Goal: Task Accomplishment & Management: Manage account settings

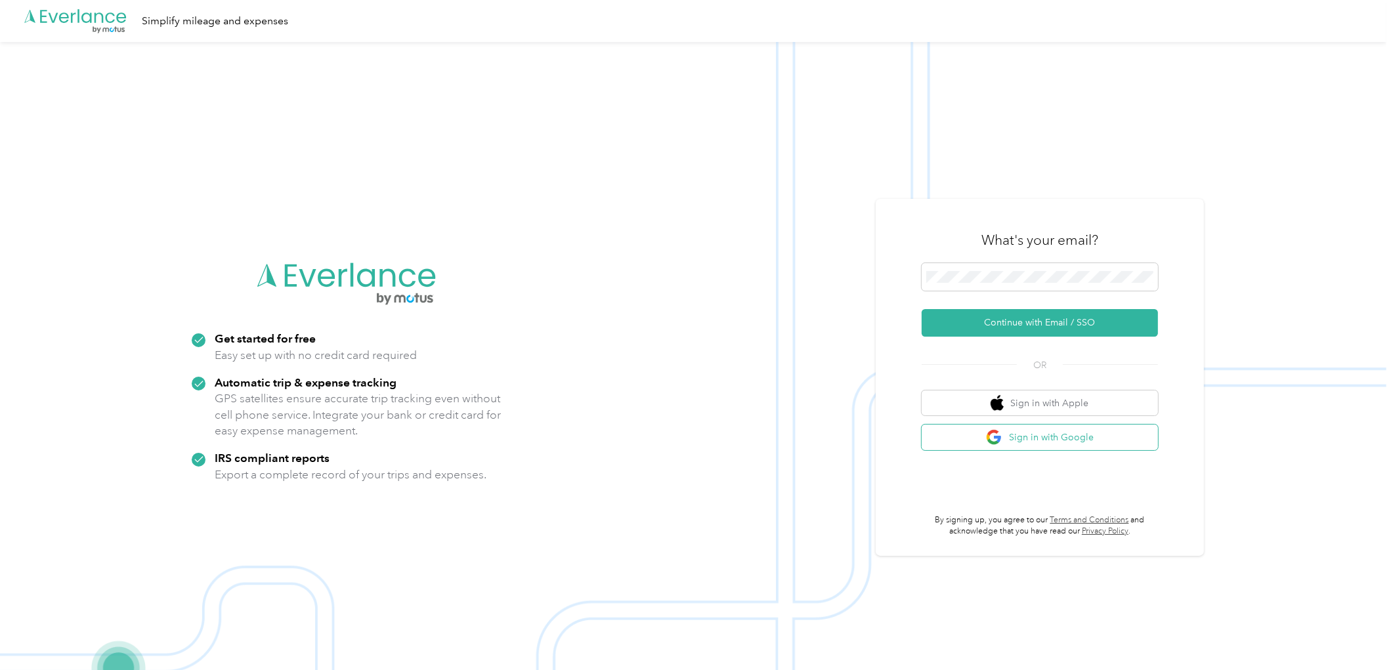
click at [1035, 434] on button "Sign in with Google" at bounding box center [1039, 438] width 236 height 26
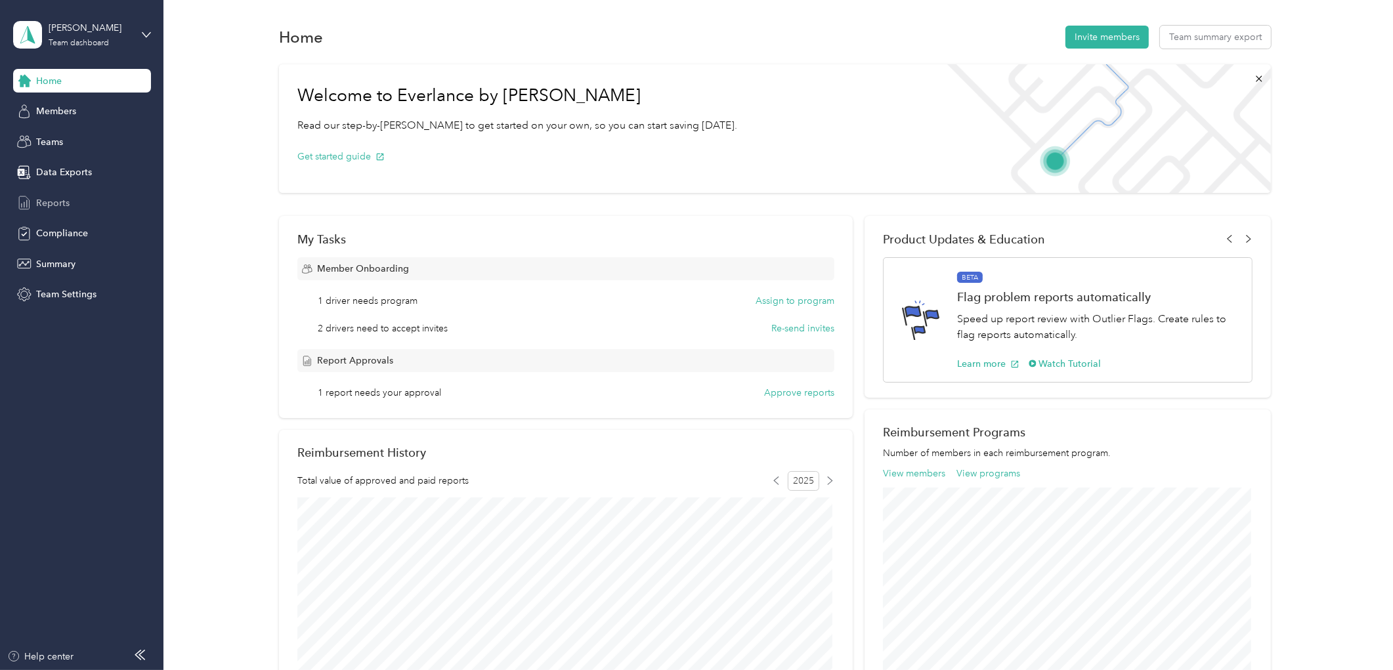
click at [104, 213] on div "Reports" at bounding box center [82, 203] width 138 height 24
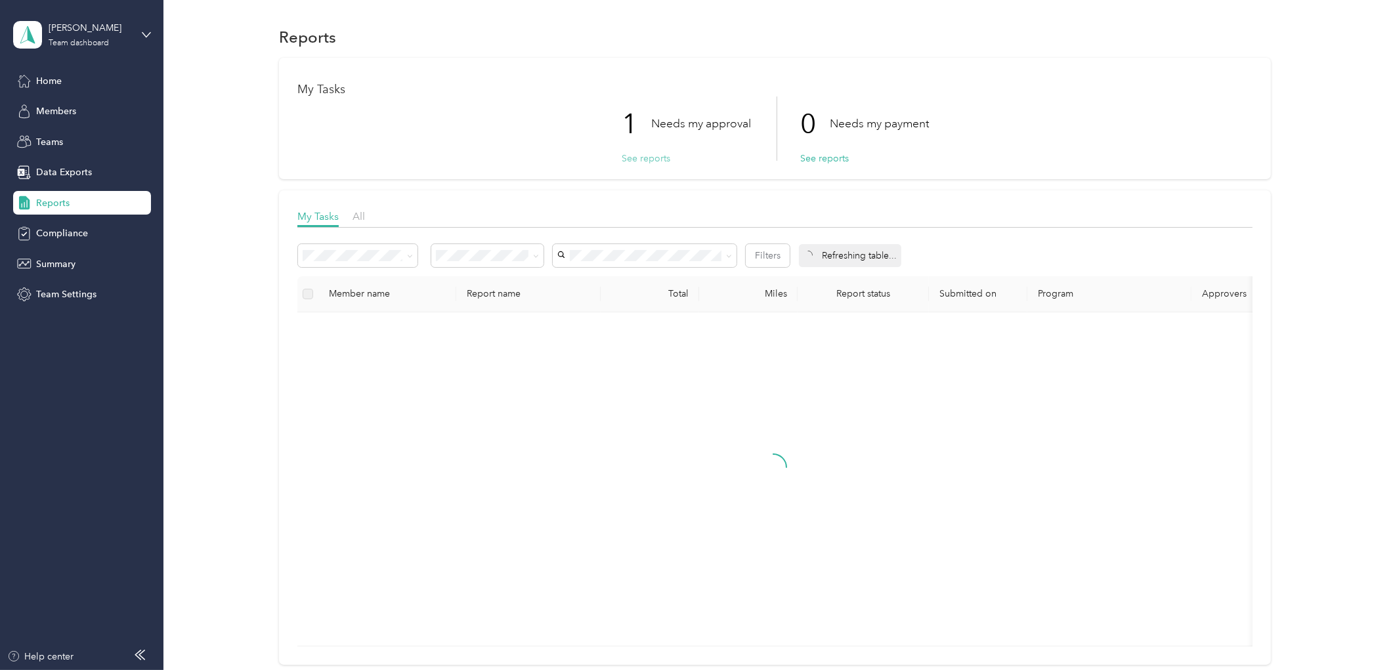
click at [661, 158] on button "See reports" at bounding box center [646, 159] width 49 height 14
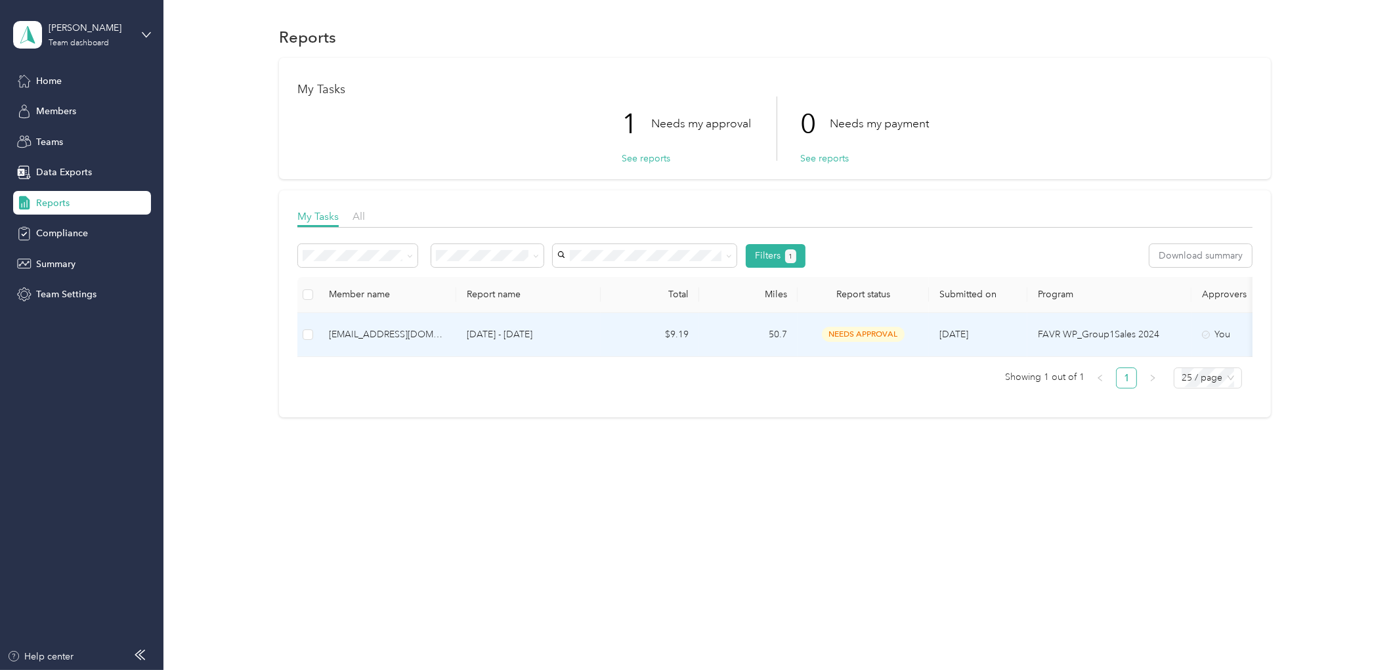
click at [331, 333] on div "[EMAIL_ADDRESS][DOMAIN_NAME]" at bounding box center [387, 334] width 117 height 14
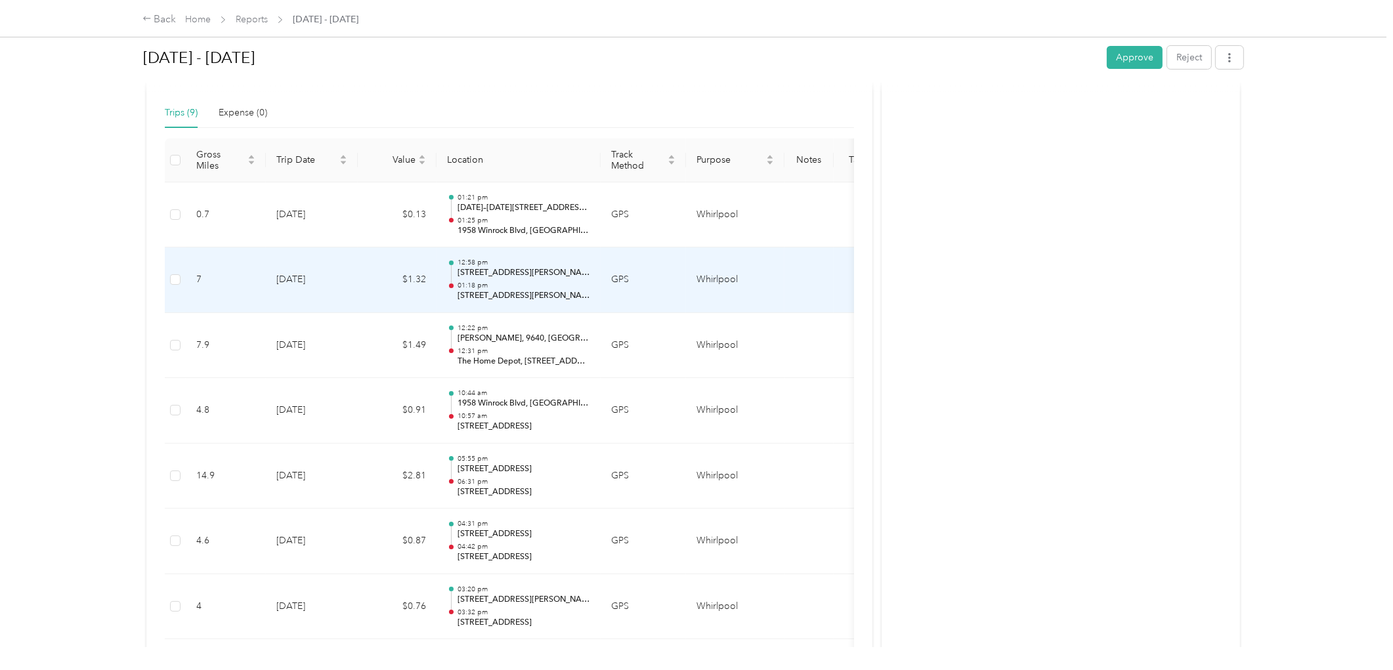
scroll to position [219, 0]
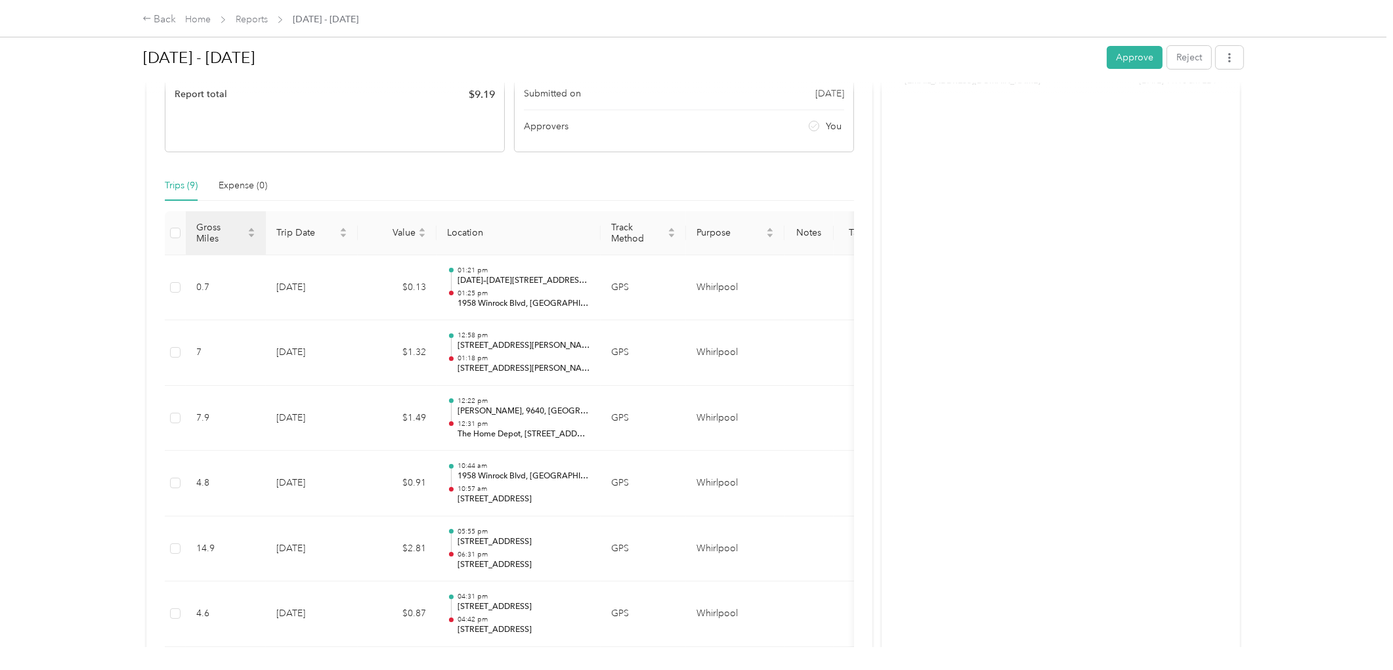
click at [238, 242] on th "Gross Miles" at bounding box center [226, 233] width 80 height 44
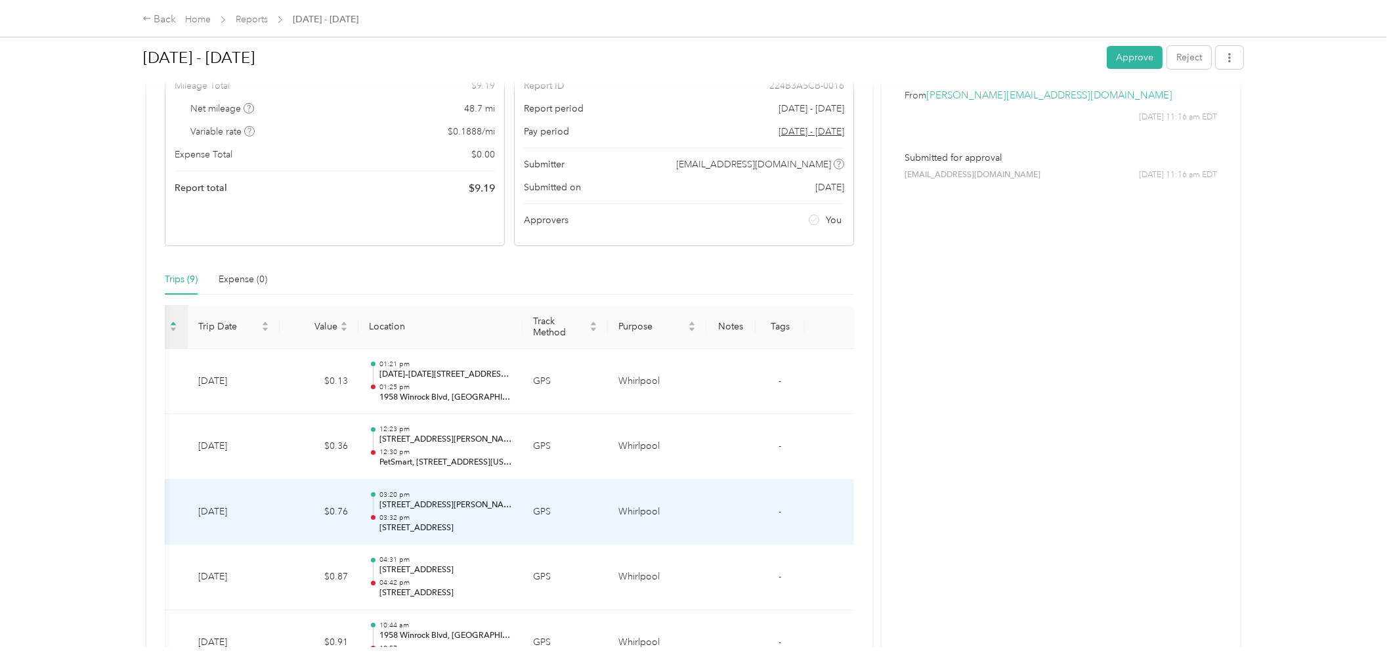
scroll to position [86, 0]
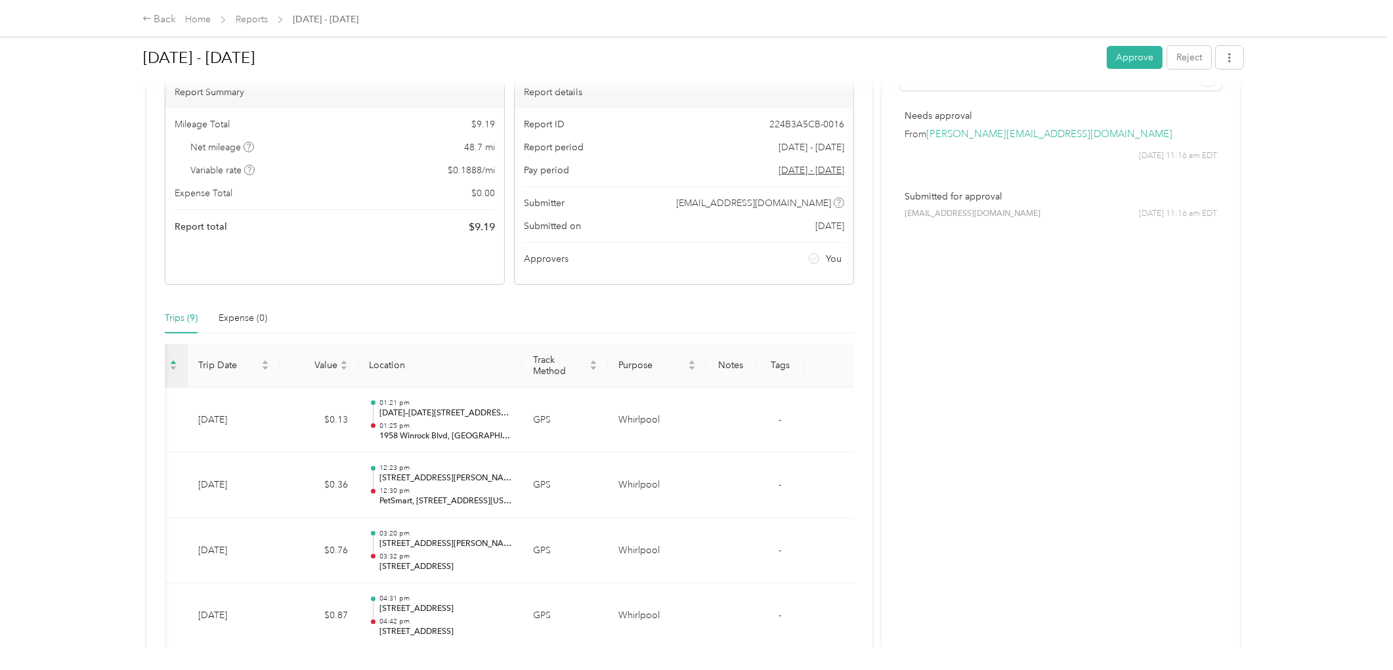
click at [116, 353] on div "[DATE] - [DATE] Approve Reject Needs Approval Needs approval from you View acti…" at bounding box center [693, 323] width 1155 height 647
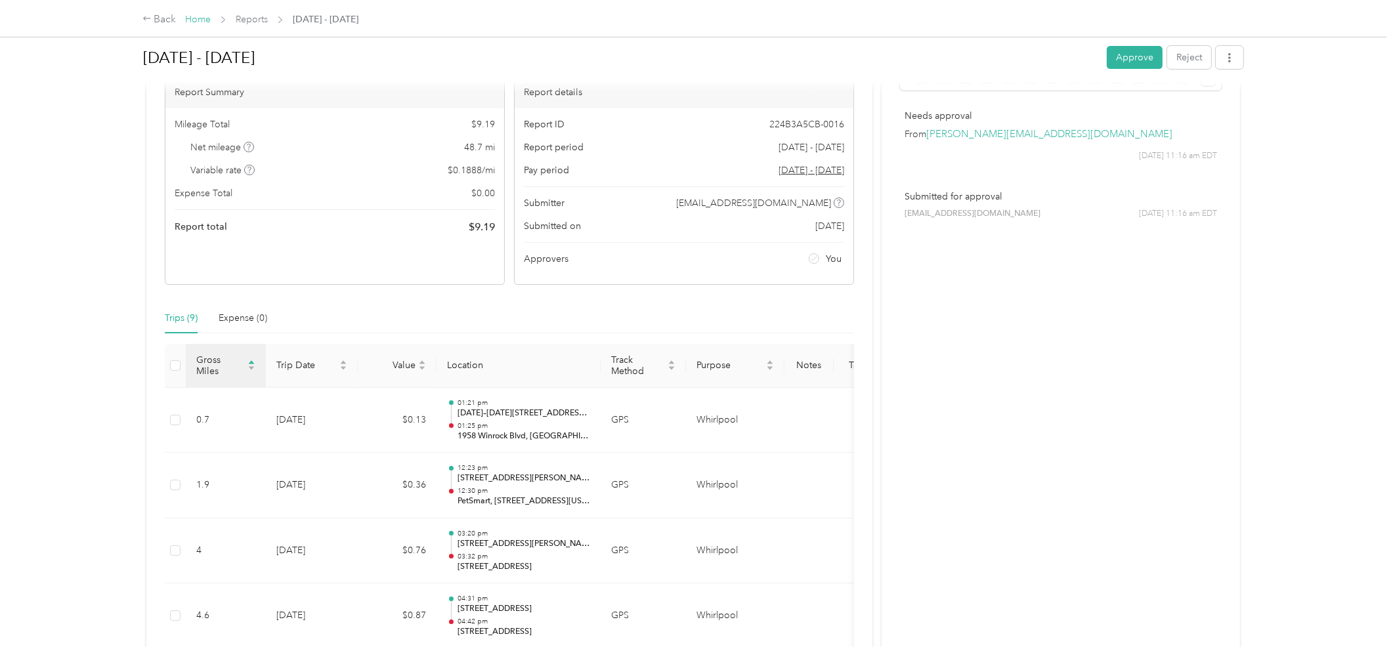
click at [202, 24] on link "Home" at bounding box center [198, 19] width 26 height 11
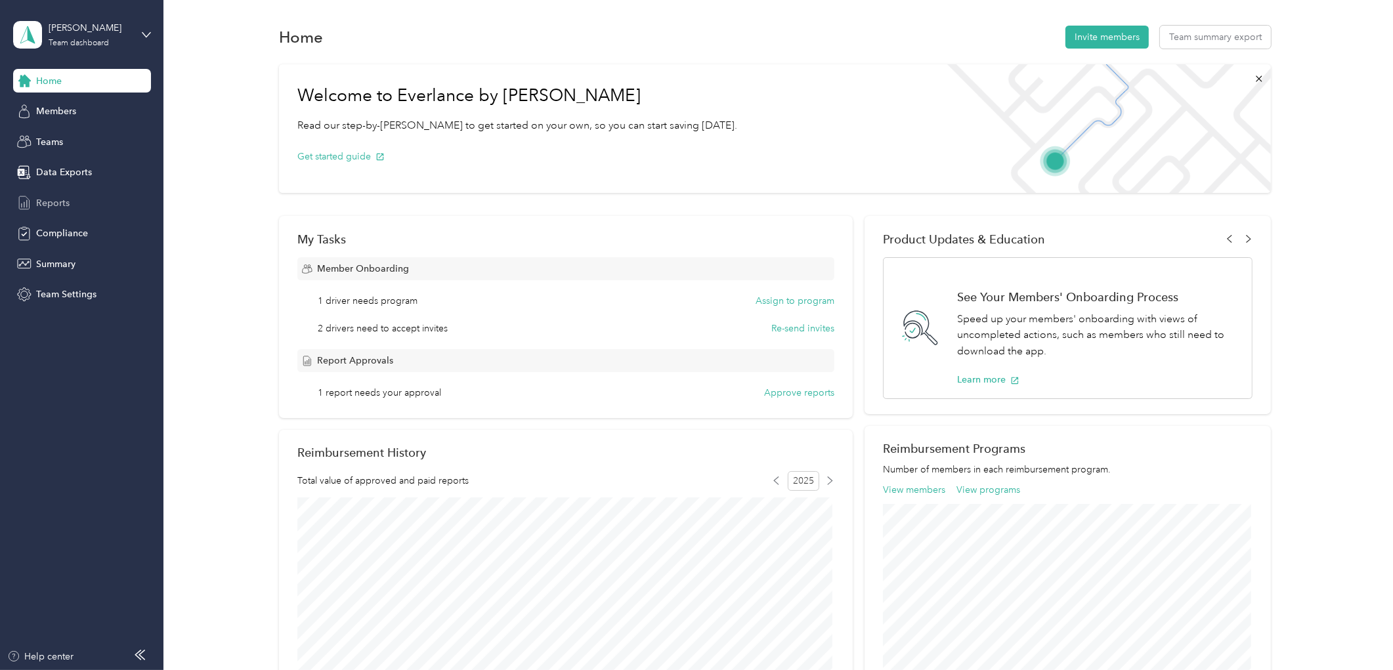
click at [75, 194] on div "Reports" at bounding box center [82, 203] width 138 height 24
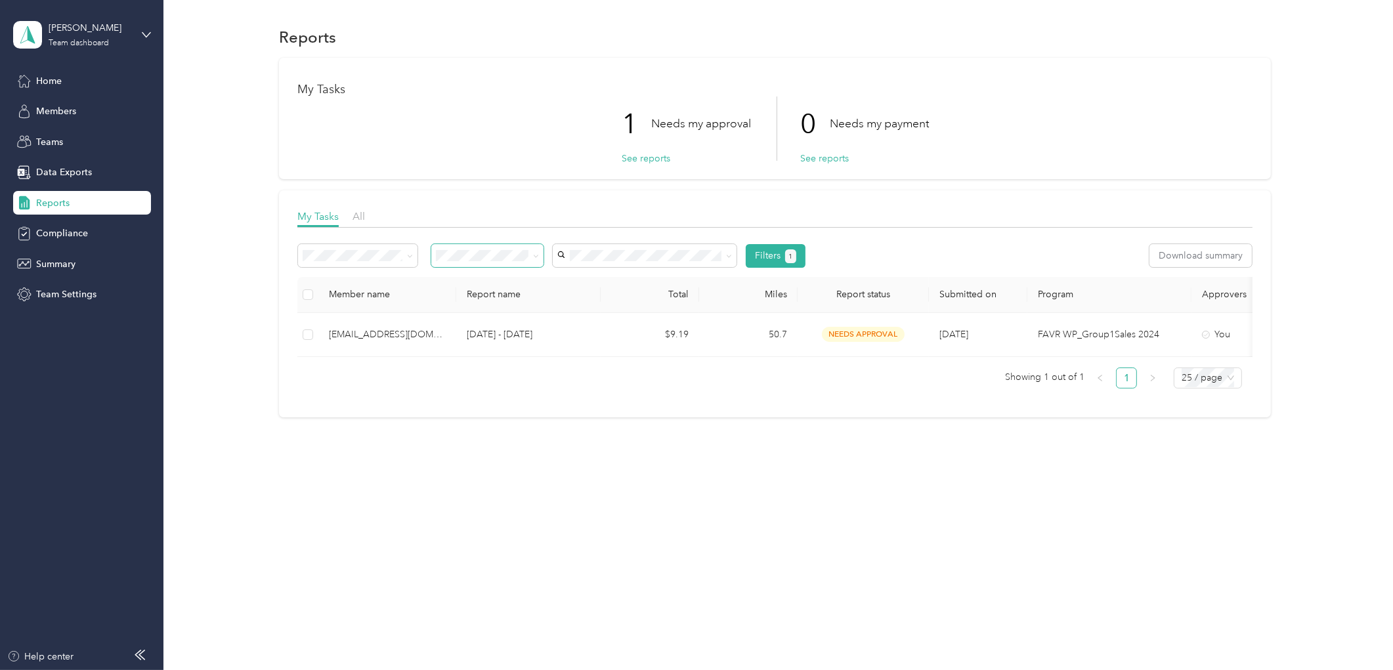
click at [468, 265] on span at bounding box center [487, 255] width 112 height 23
click at [530, 265] on span at bounding box center [487, 255] width 112 height 23
click at [530, 259] on span at bounding box center [533, 256] width 11 height 14
click at [532, 254] on span at bounding box center [533, 256] width 11 height 14
click at [405, 271] on li "Variable reports" at bounding box center [358, 279] width 119 height 23
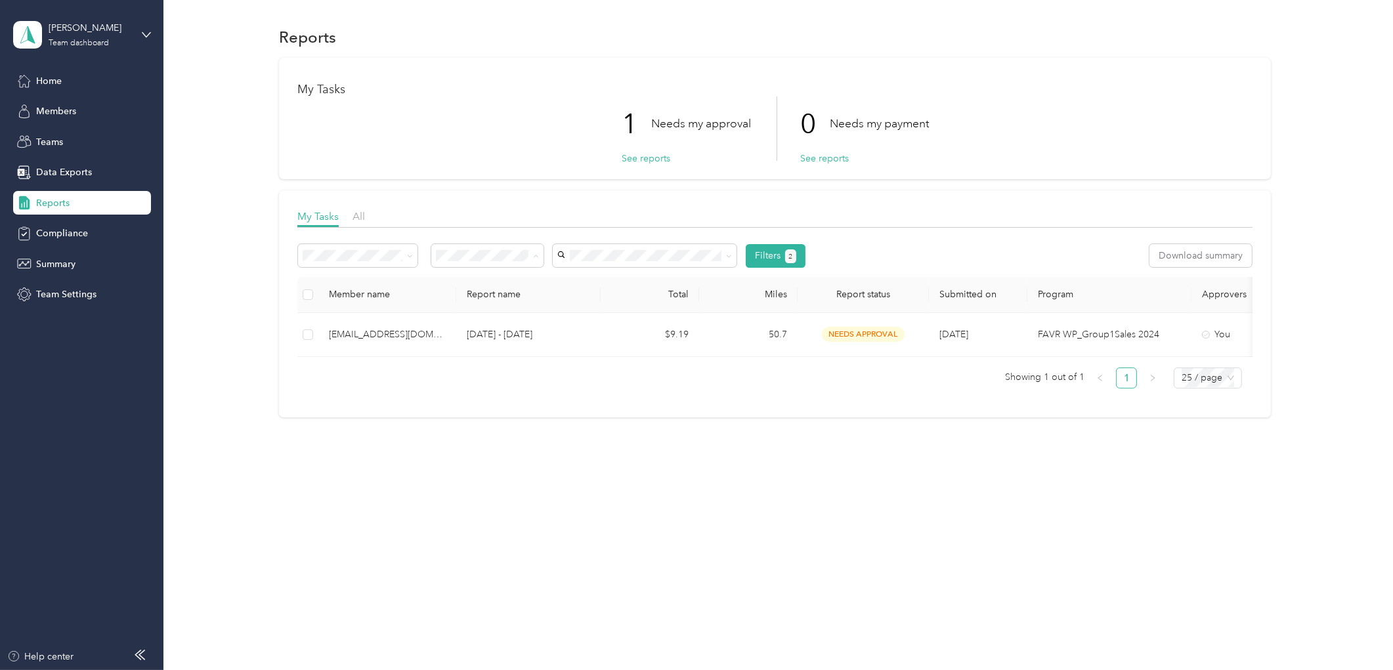
click at [494, 358] on span "Approved by me" at bounding box center [477, 361] width 72 height 11
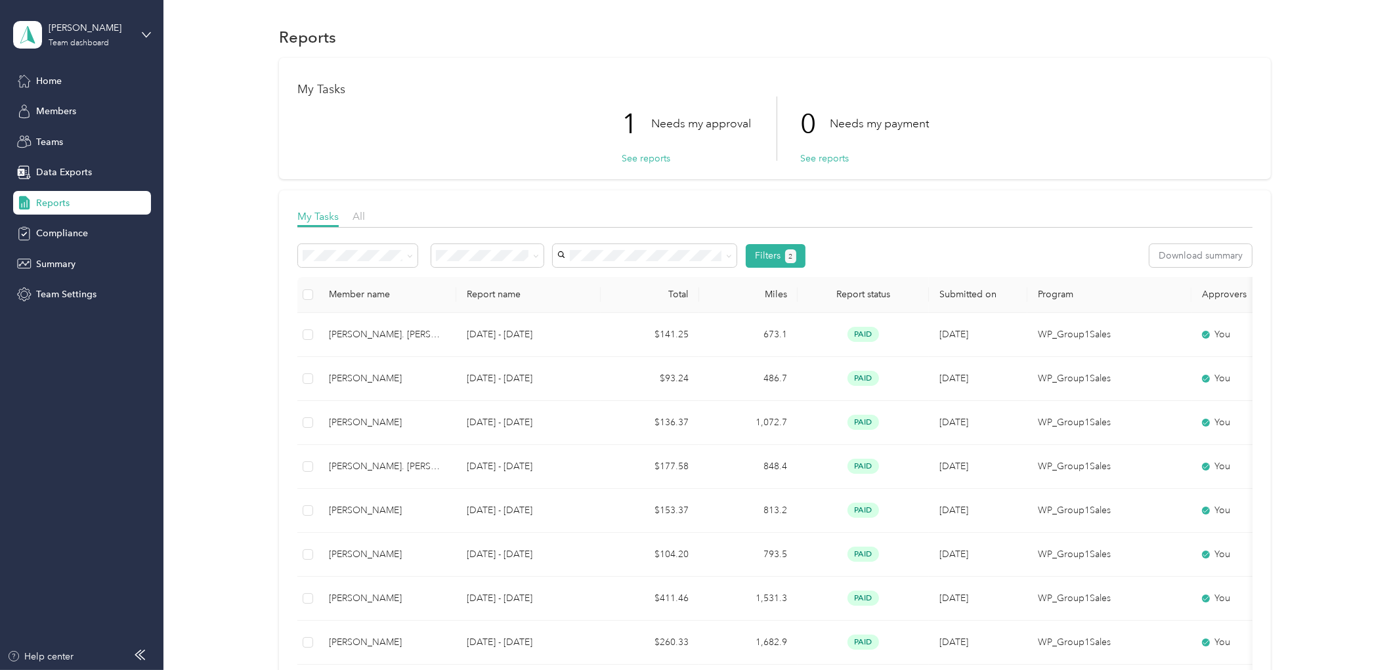
click at [959, 289] on th "Submitted on" at bounding box center [978, 295] width 98 height 36
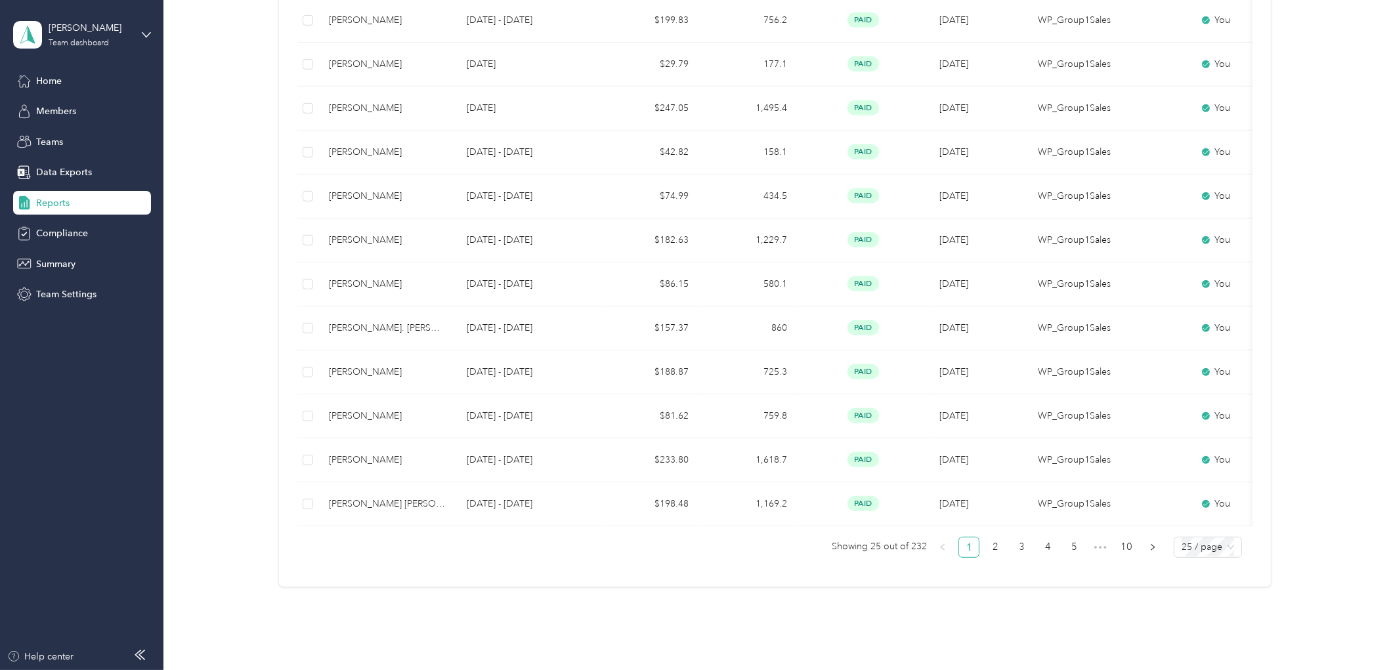
scroll to position [949, 0]
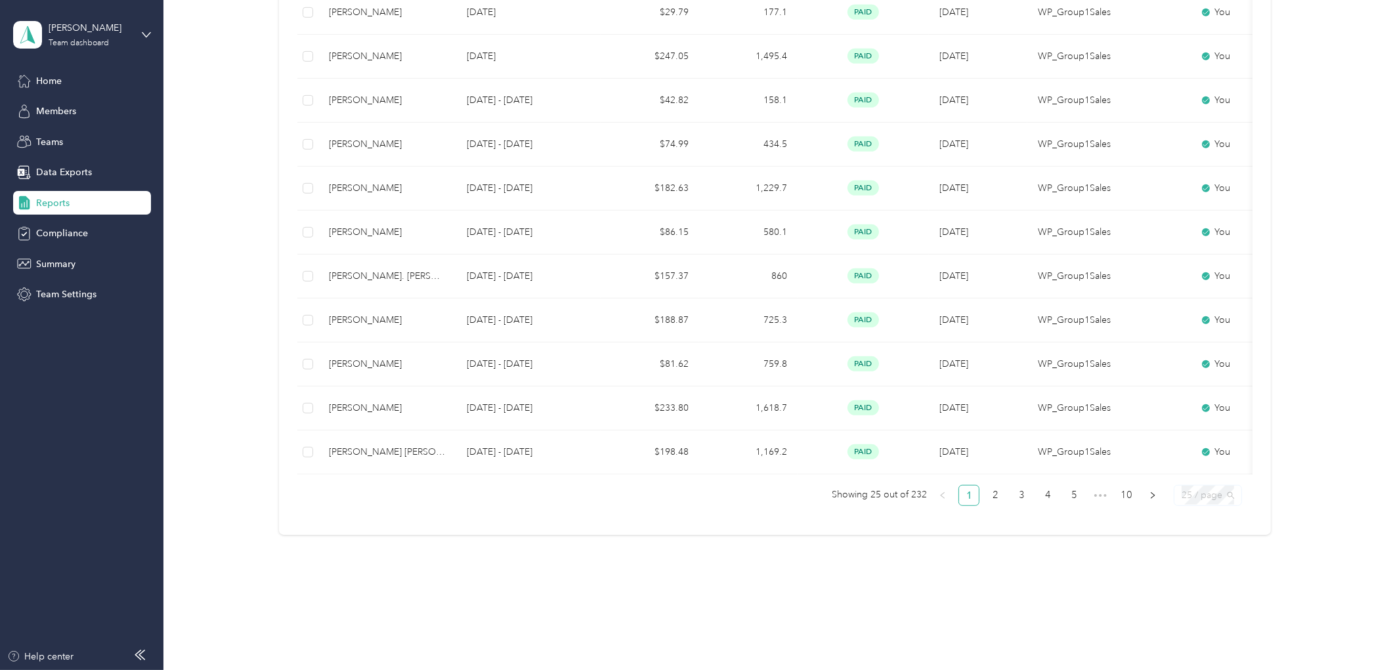
click at [1183, 496] on span "25 / page" at bounding box center [1207, 496] width 53 height 20
click at [1198, 473] on div "100 / page" at bounding box center [1207, 469] width 47 height 14
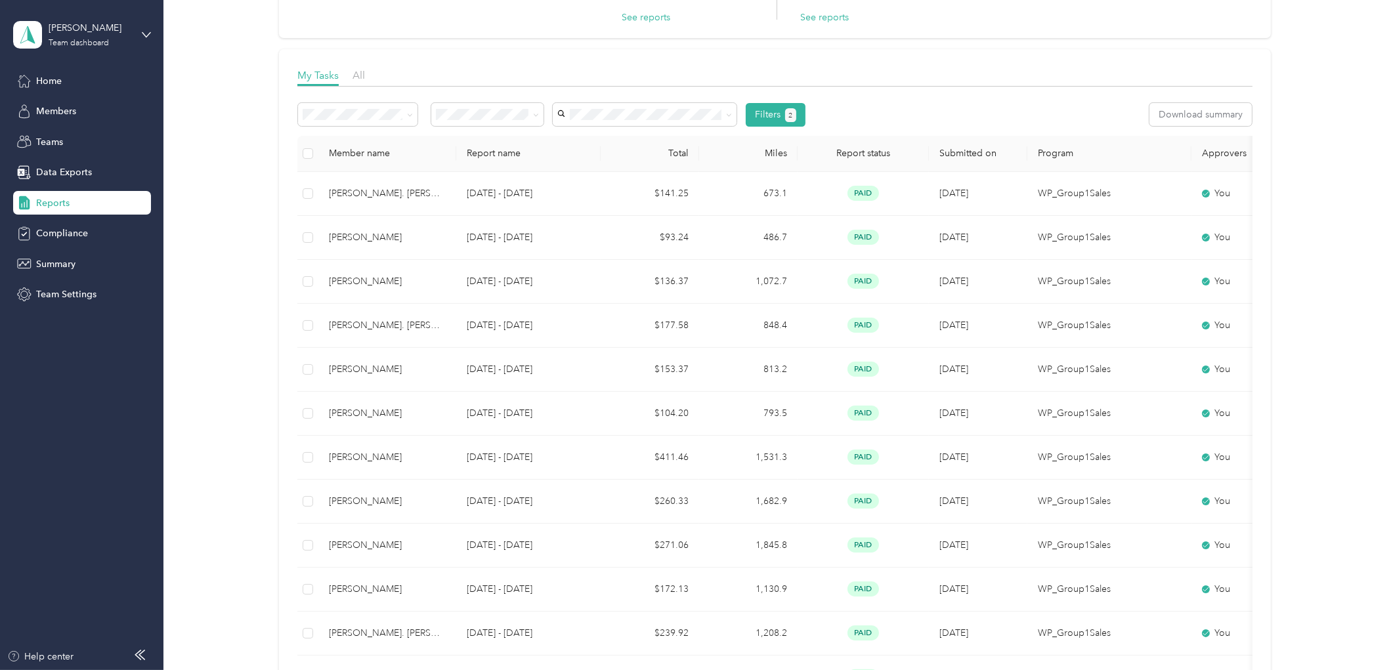
click at [989, 161] on th "Submitted on" at bounding box center [978, 154] width 98 height 36
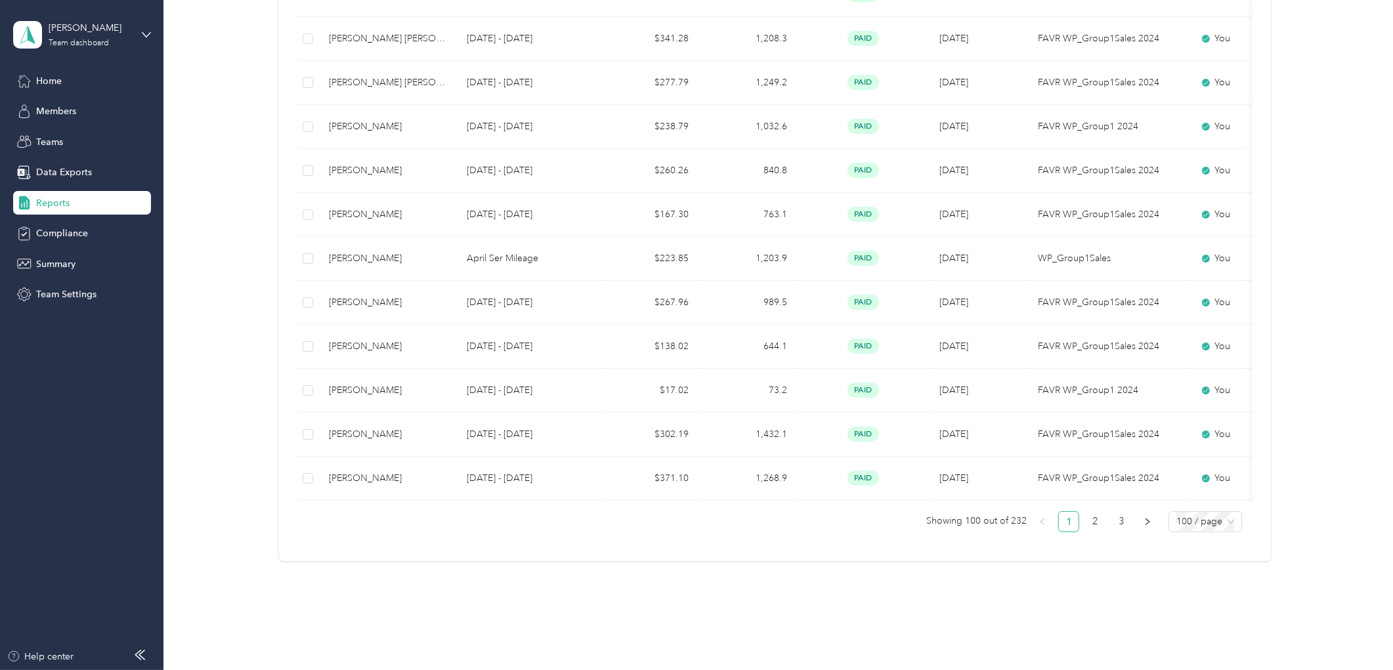
scroll to position [4251, 0]
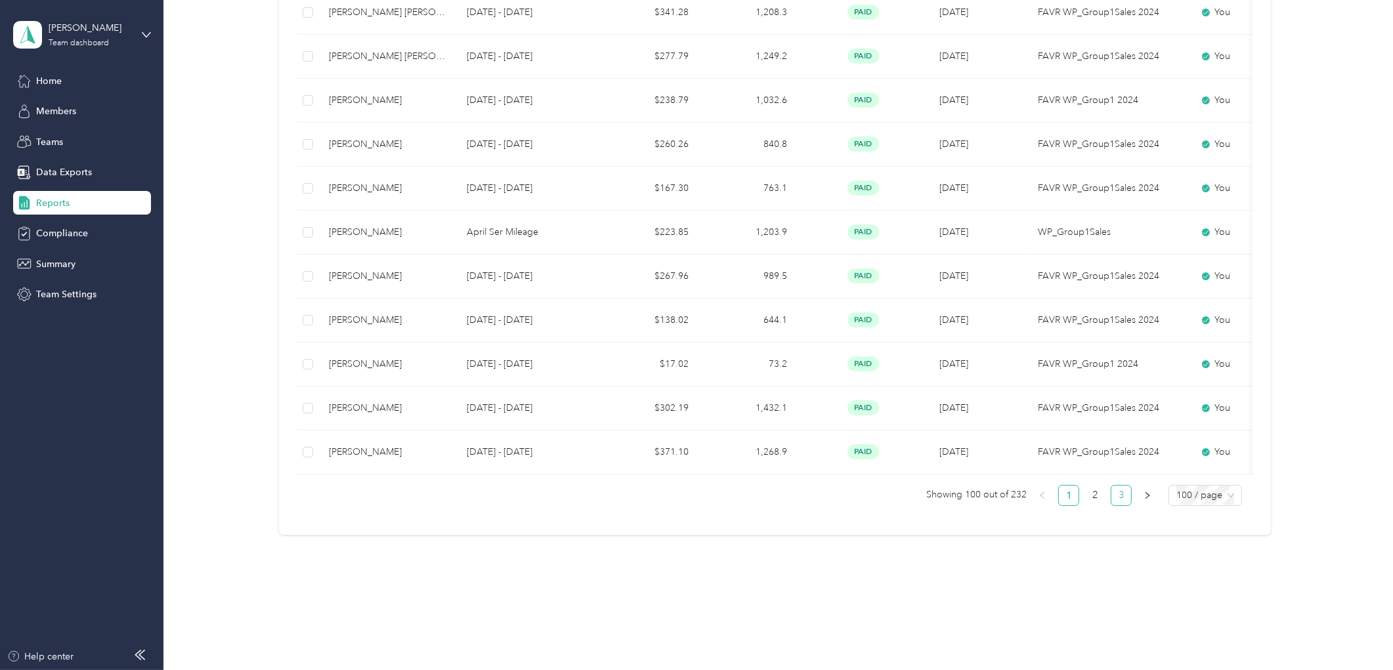
click at [1128, 496] on li "3" at bounding box center [1120, 495] width 21 height 21
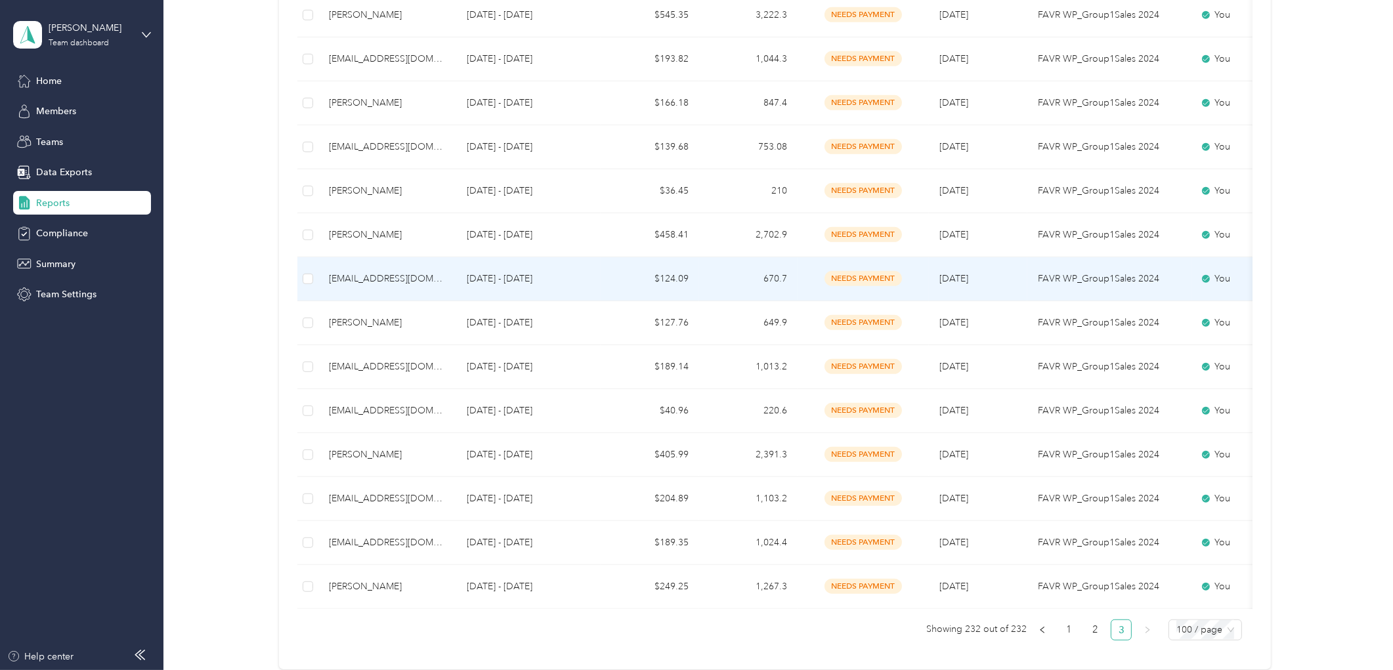
scroll to position [1112, 0]
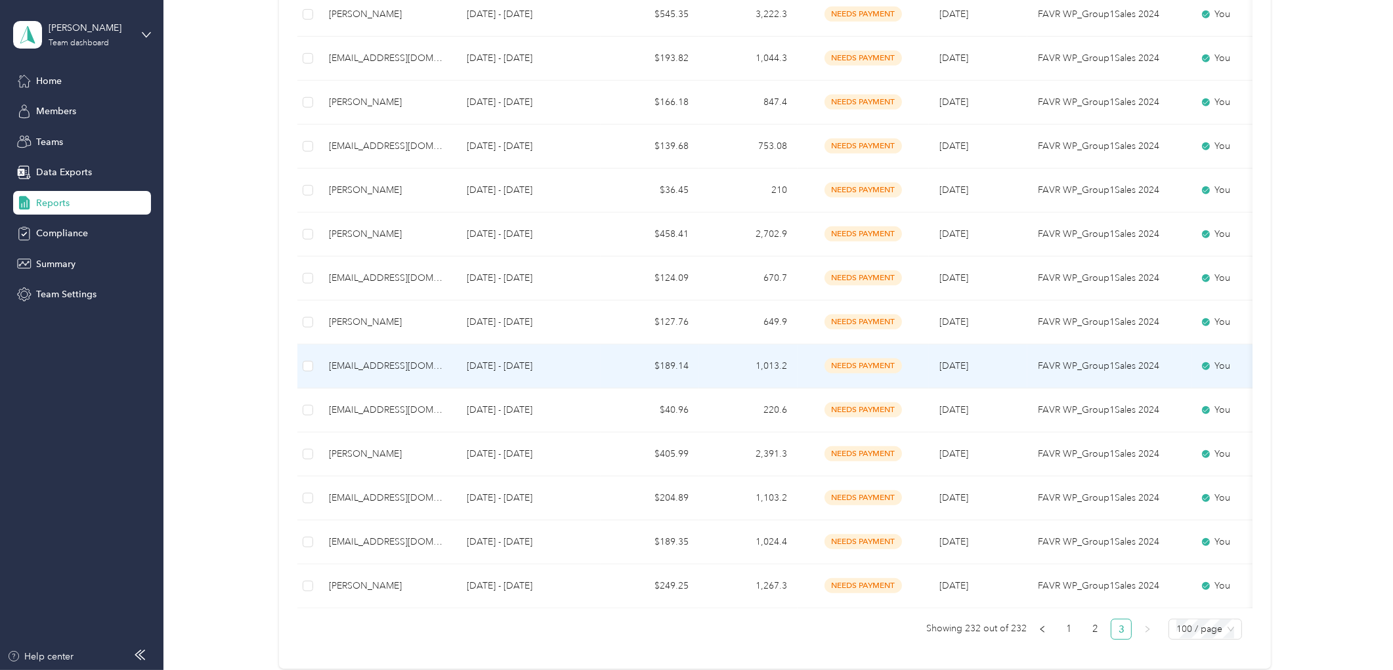
click at [444, 378] on td "[EMAIL_ADDRESS][DOMAIN_NAME]" at bounding box center [387, 367] width 138 height 44
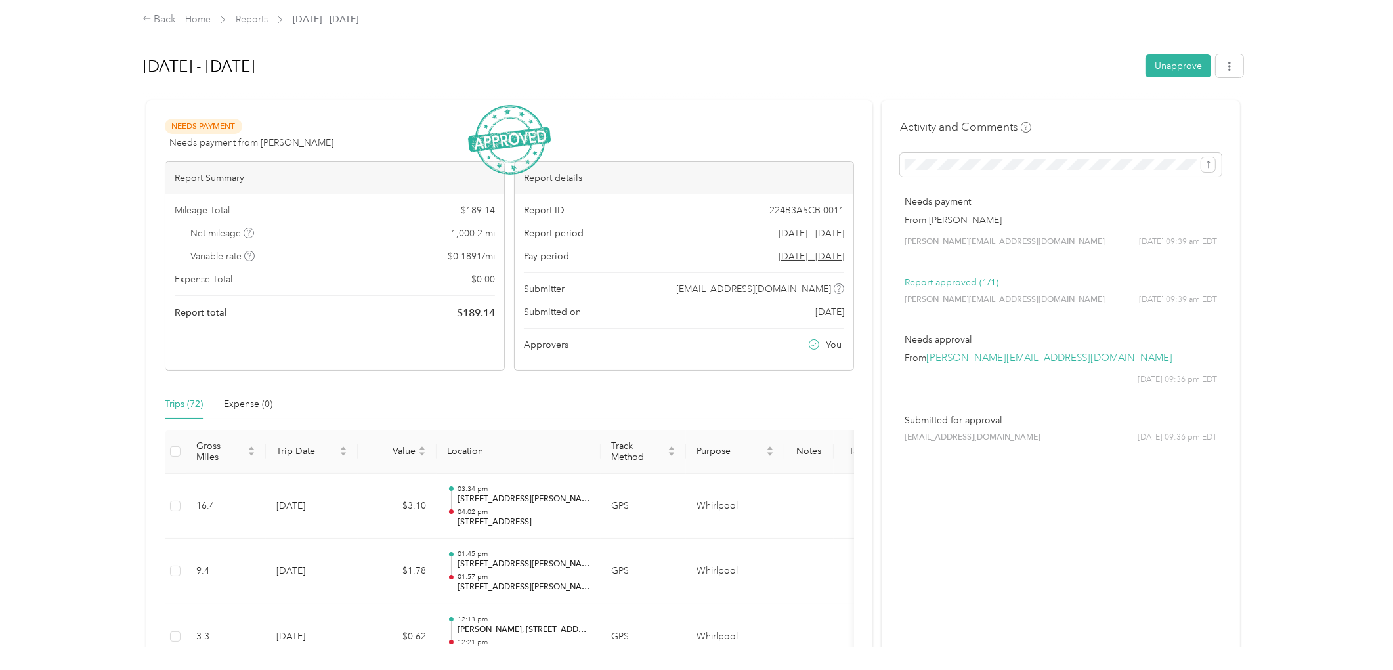
click at [349, 389] on div "Trips (72) Expense (0)" at bounding box center [509, 404] width 689 height 30
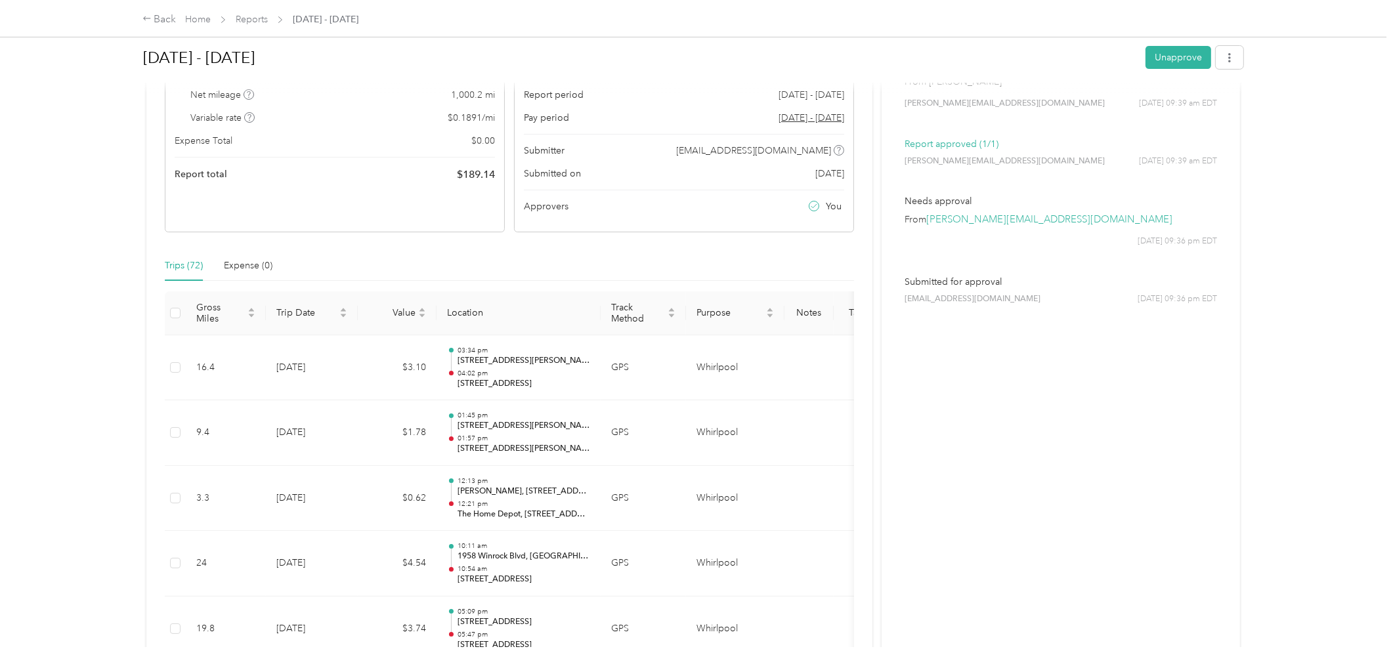
scroll to position [146, 0]
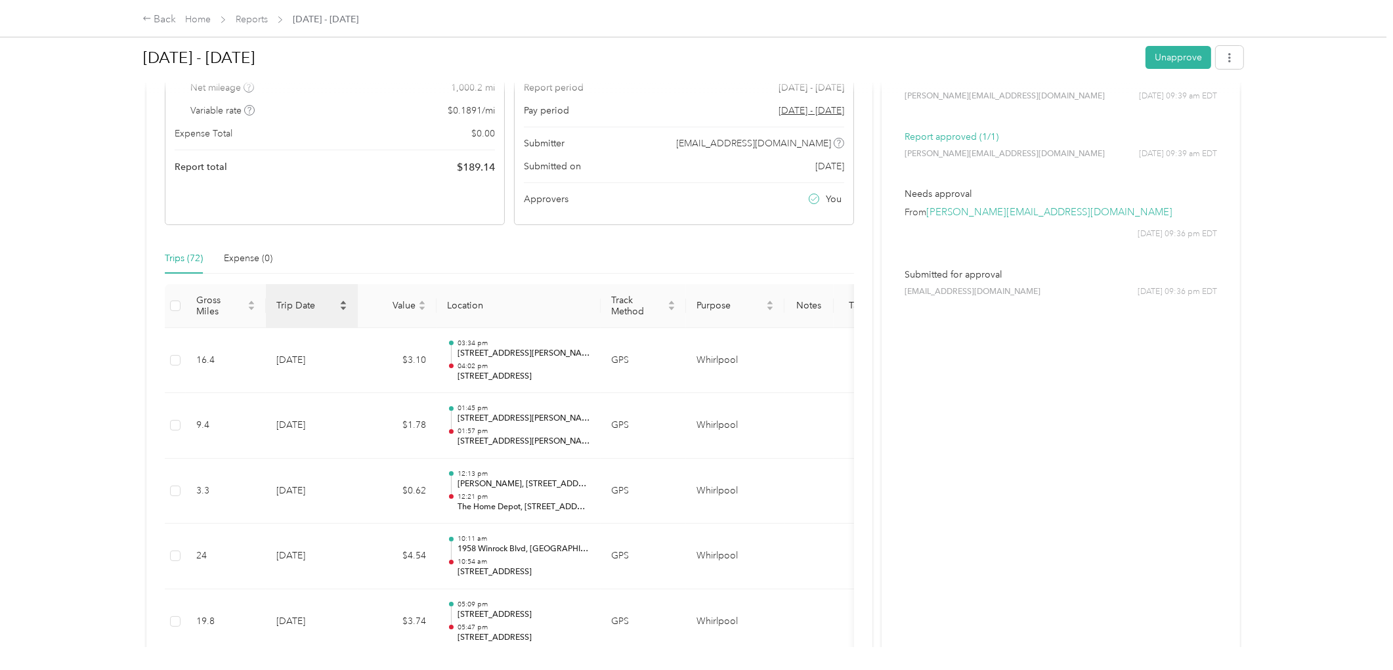
click at [329, 305] on span "Trip Date" at bounding box center [306, 305] width 60 height 11
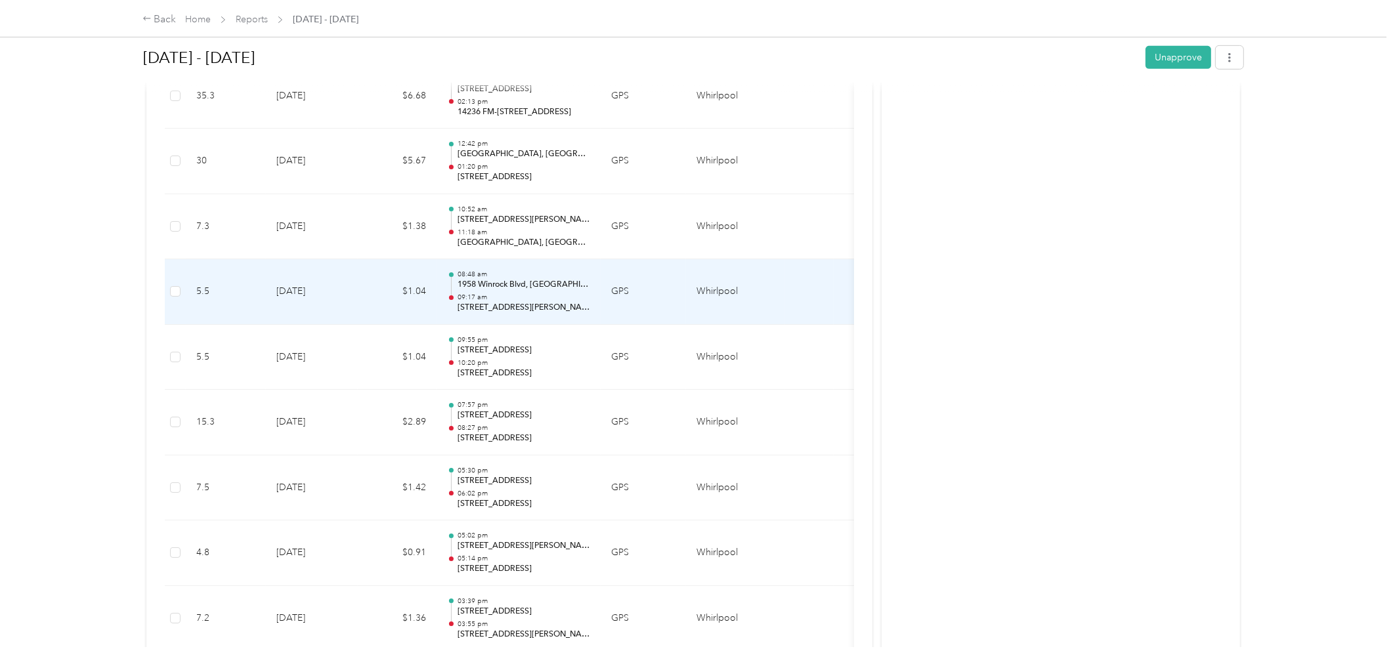
scroll to position [291, 0]
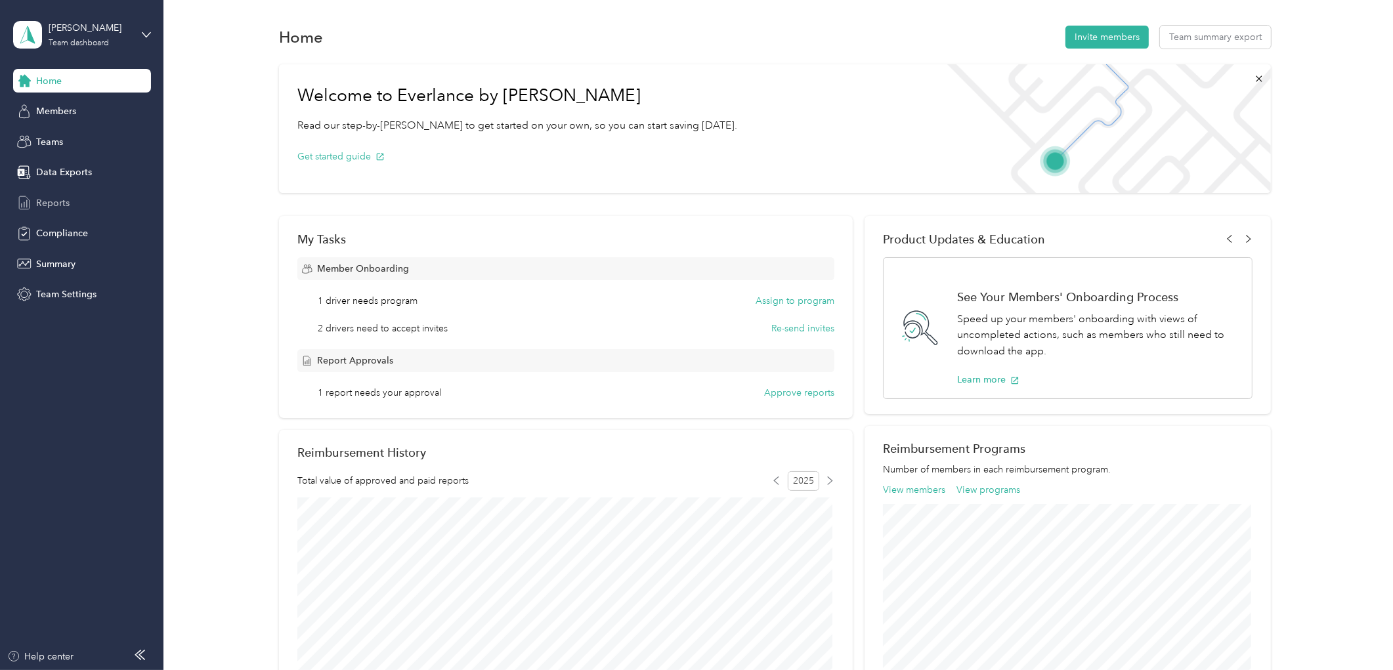
click at [94, 198] on div "Reports" at bounding box center [82, 203] width 138 height 24
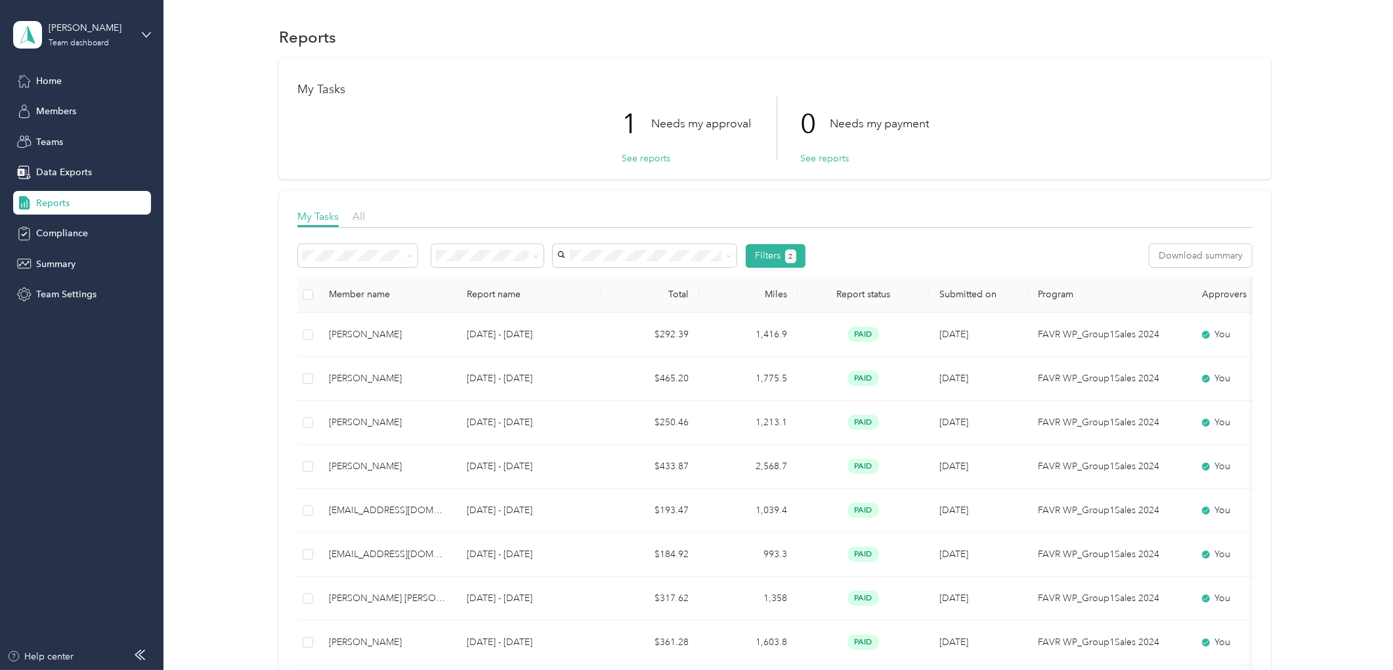
click at [623, 150] on p "1" at bounding box center [637, 123] width 30 height 55
click at [624, 152] on button "See reports" at bounding box center [646, 159] width 49 height 14
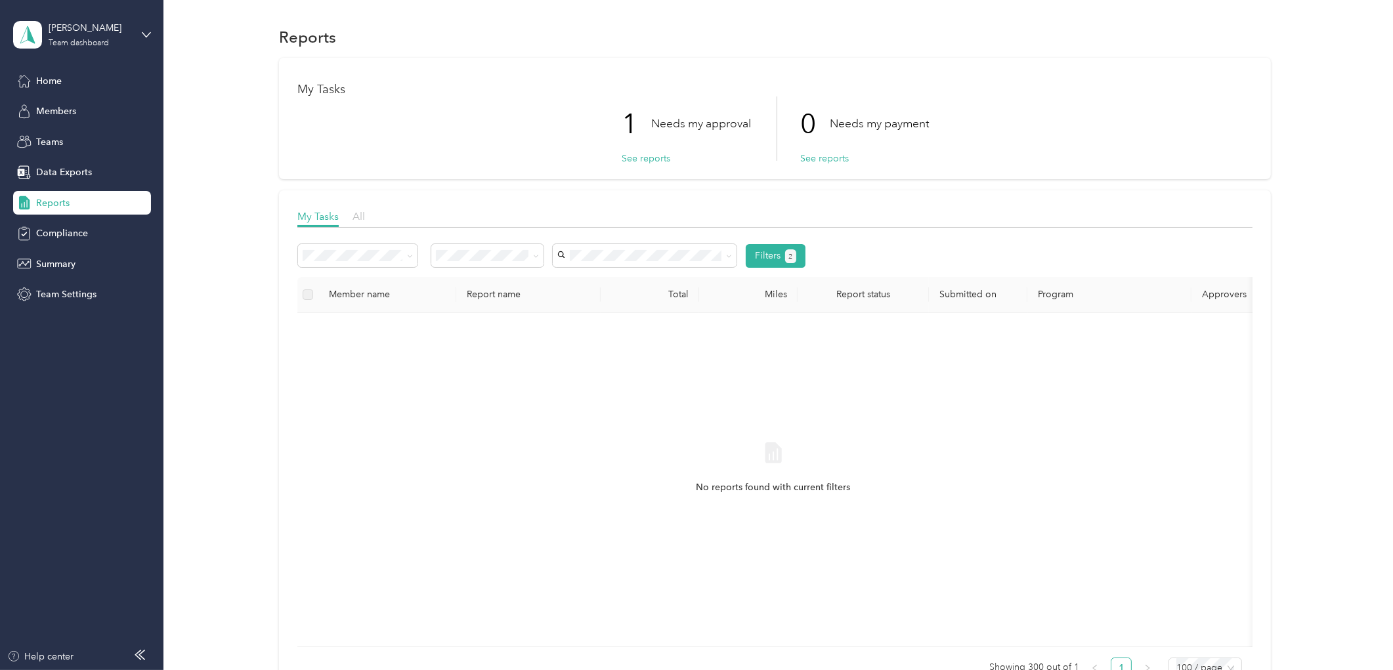
click at [360, 215] on span "All" at bounding box center [358, 216] width 12 height 12
click at [308, 209] on div "My Tasks" at bounding box center [317, 217] width 41 height 16
click at [450, 246] on span at bounding box center [487, 255] width 112 height 23
click at [466, 305] on span "Needs my approval" at bounding box center [481, 302] width 82 height 11
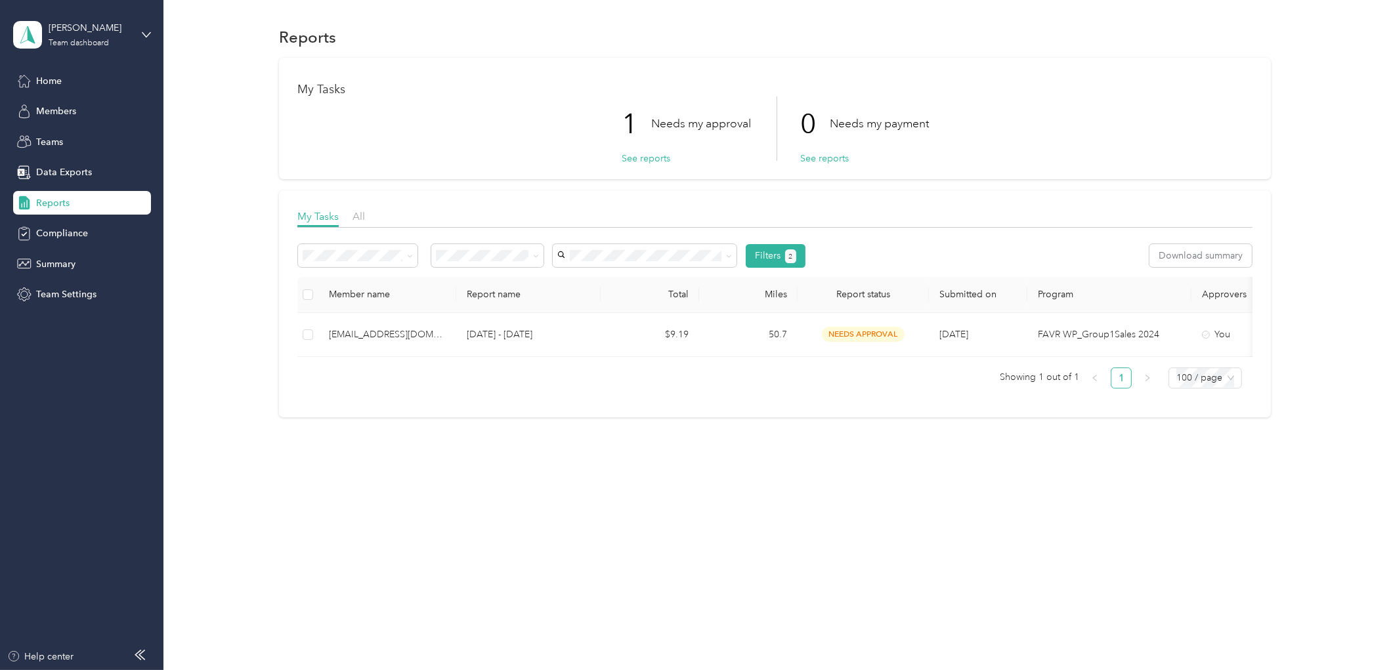
click at [291, 342] on div "My Tasks All Filters 2 Download summary Member name Report name Total Miles Rep…" at bounding box center [775, 303] width 992 height 227
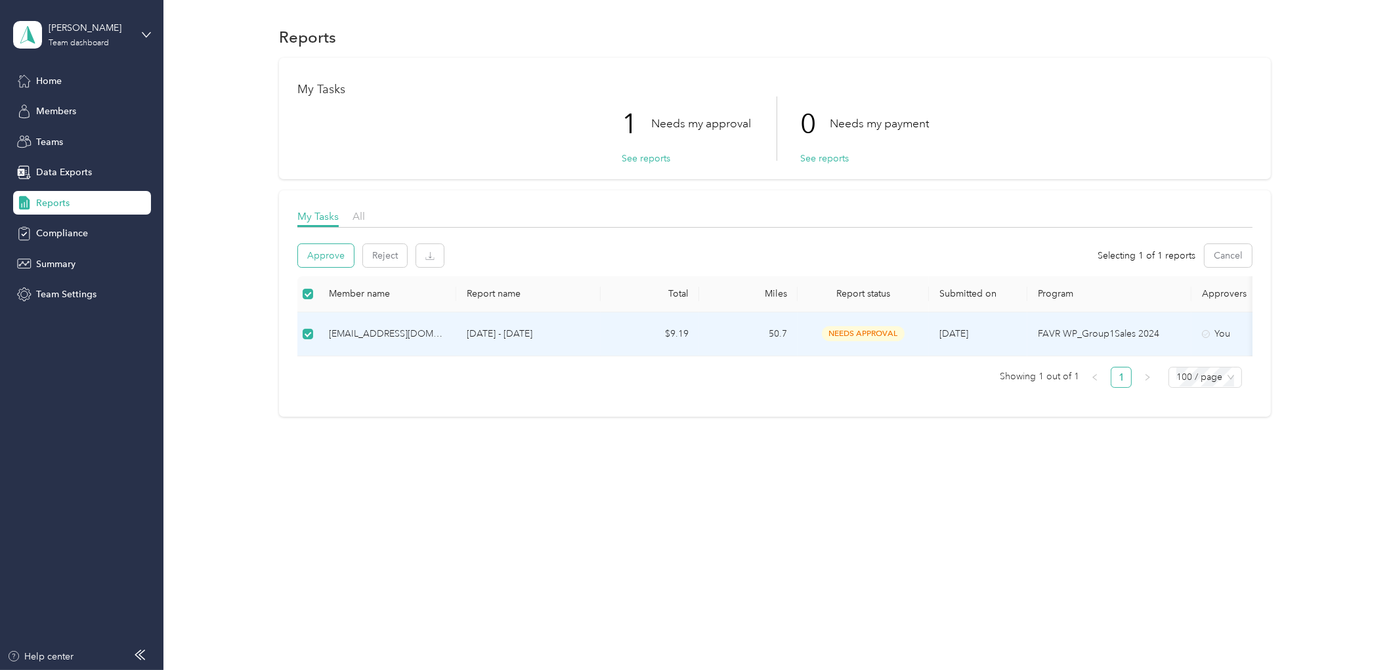
click at [300, 257] on button "Approve" at bounding box center [326, 255] width 56 height 23
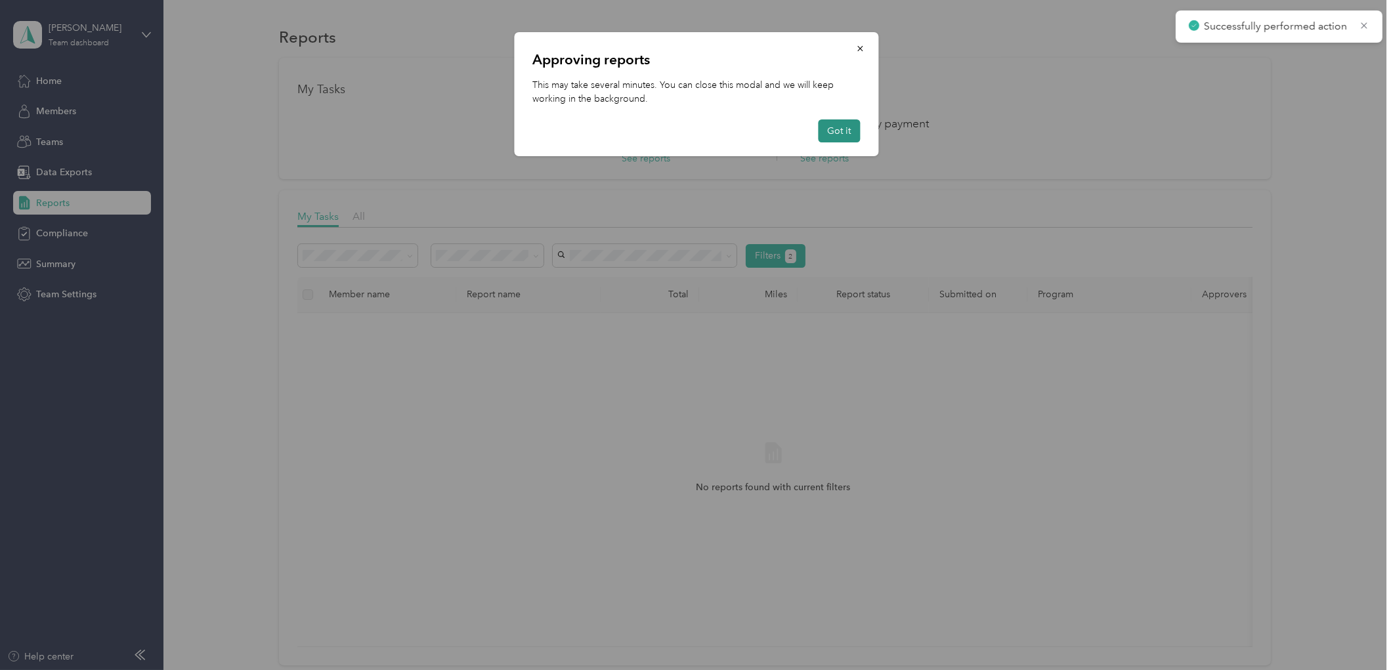
click at [829, 135] on button "Got it" at bounding box center [839, 130] width 42 height 23
